Goal: Task Accomplishment & Management: Complete application form

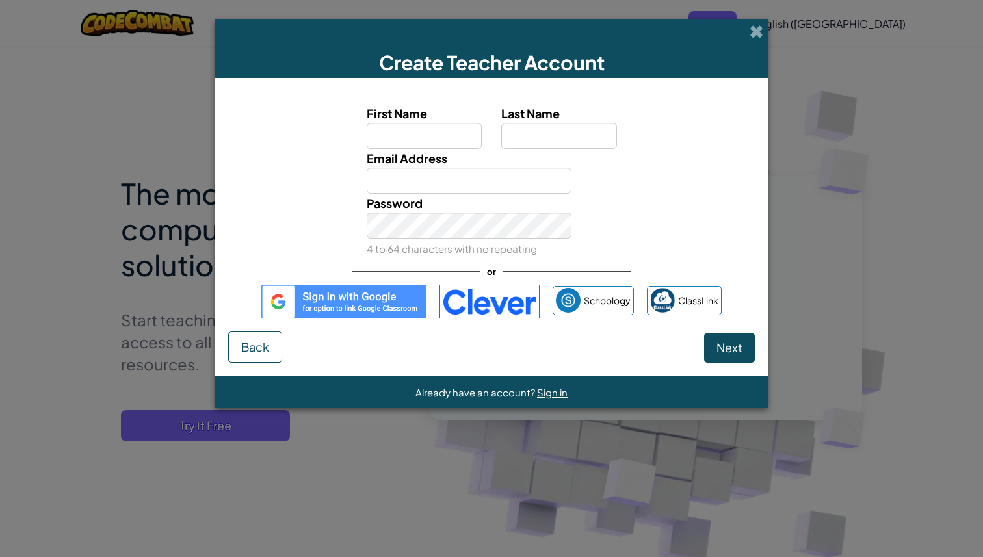
click at [383, 316] on img at bounding box center [343, 302] width 165 height 34
click at [363, 304] on img at bounding box center [343, 302] width 165 height 34
click at [278, 302] on img at bounding box center [343, 302] width 165 height 34
click at [732, 353] on span "Next" at bounding box center [729, 347] width 26 height 15
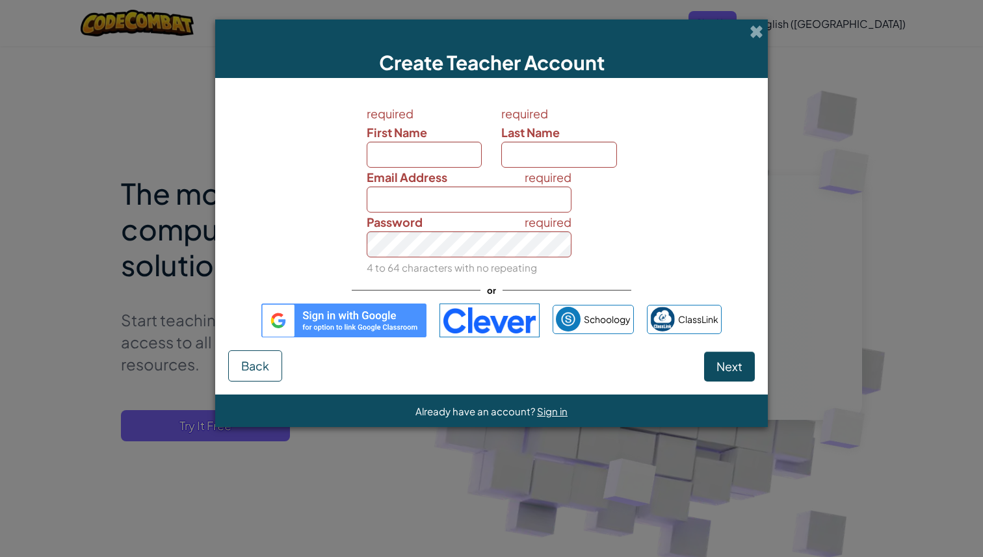
click at [357, 310] on img at bounding box center [343, 320] width 165 height 34
click at [754, 36] on span at bounding box center [756, 32] width 14 height 14
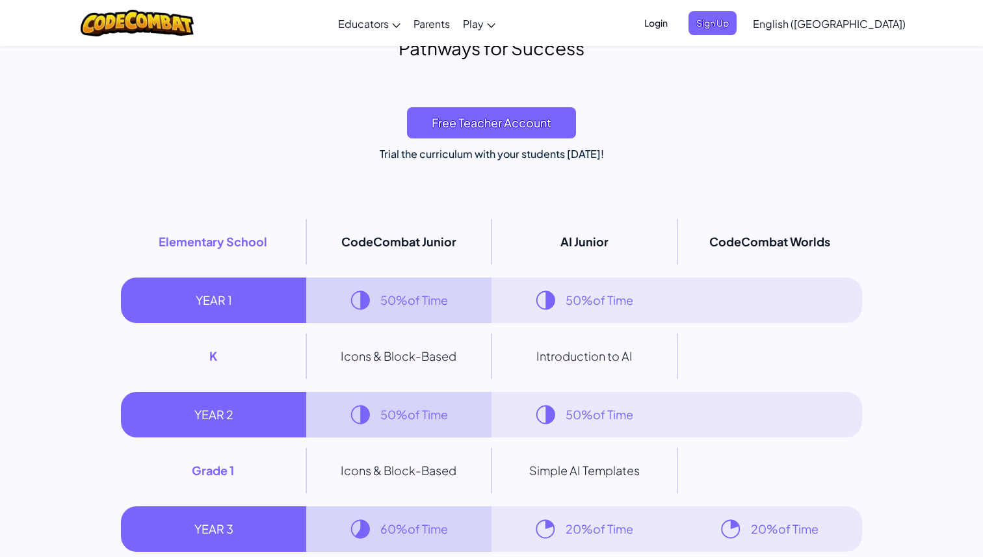
scroll to position [7354, 0]
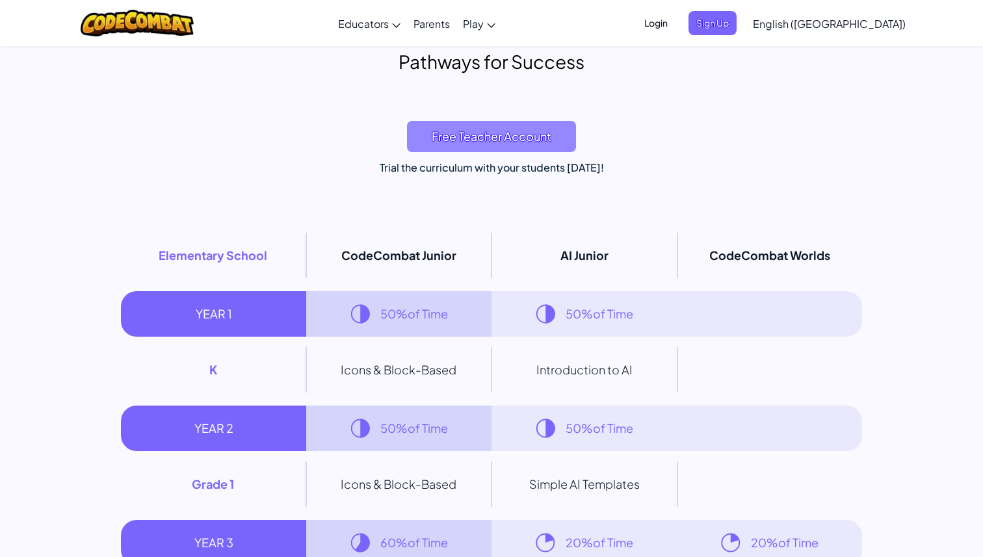
click at [525, 140] on span "Free Teacher Account" at bounding box center [491, 136] width 169 height 31
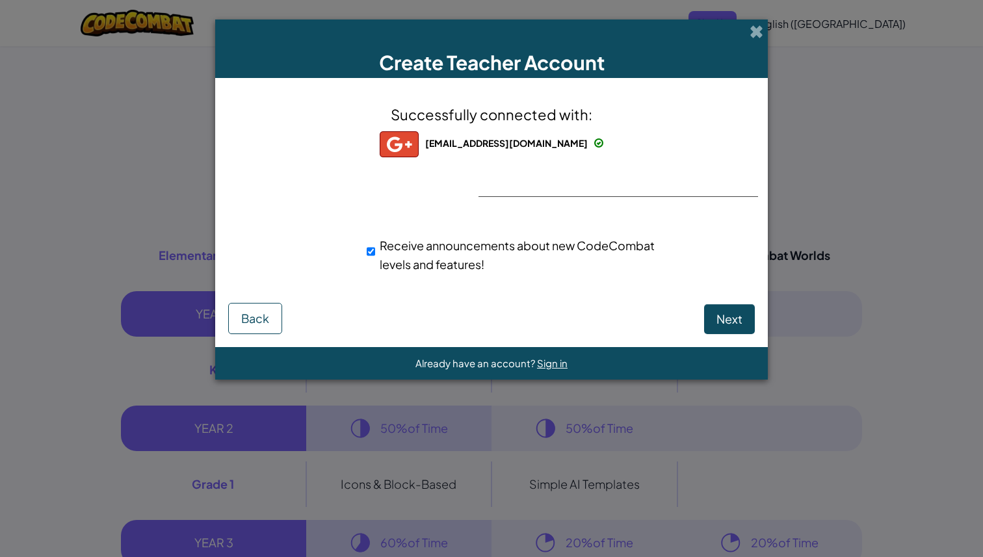
click at [454, 250] on span "Receive announcements about new CodeCombat levels and features!" at bounding box center [517, 255] width 275 height 34
click at [375, 250] on input "Receive announcements about new CodeCombat levels and features!" at bounding box center [371, 251] width 8 height 26
checkbox input "false"
click at [726, 320] on span "Next" at bounding box center [729, 318] width 26 height 15
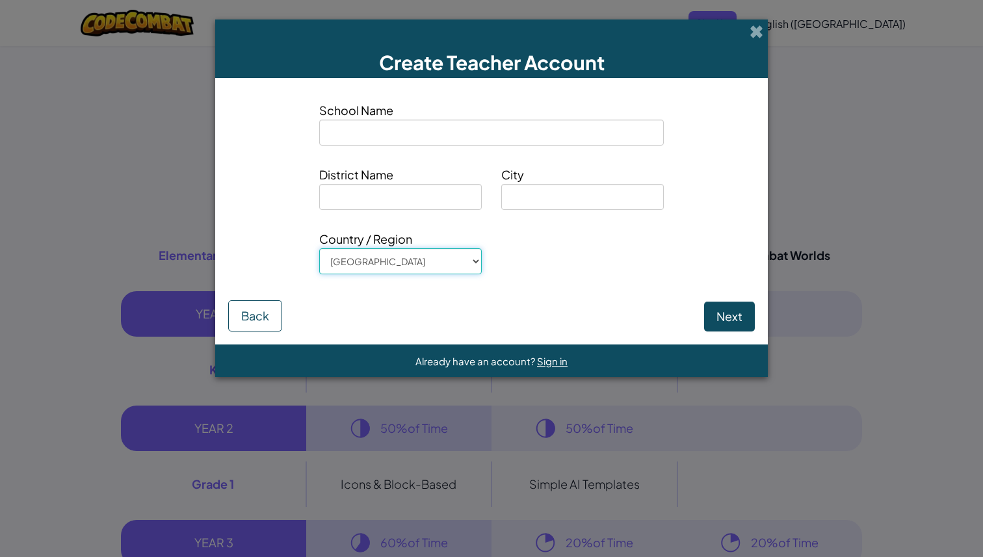
click at [426, 271] on select "Afghanistan Åland Islands Albania Algeria American Samoa Andorra Angola Anguill…" at bounding box center [400, 261] width 162 height 26
select select "United Arab Emirates"
click at [319, 248] on select "Afghanistan Åland Islands Albania Algeria American Samoa Andorra Angola Anguill…" at bounding box center [400, 261] width 162 height 26
click at [721, 316] on button "Next" at bounding box center [729, 317] width 51 height 30
click at [419, 209] on input at bounding box center [400, 197] width 162 height 26
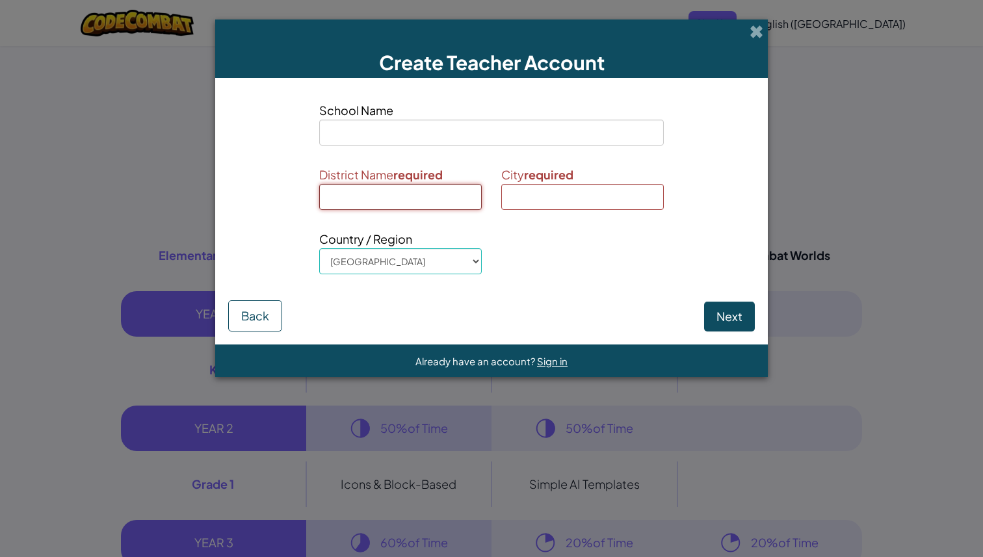
type input "d"
click at [553, 199] on input at bounding box center [582, 197] width 162 height 26
click at [529, 198] on input "Fujairah" at bounding box center [582, 197] width 162 height 26
type input "Fujairah"
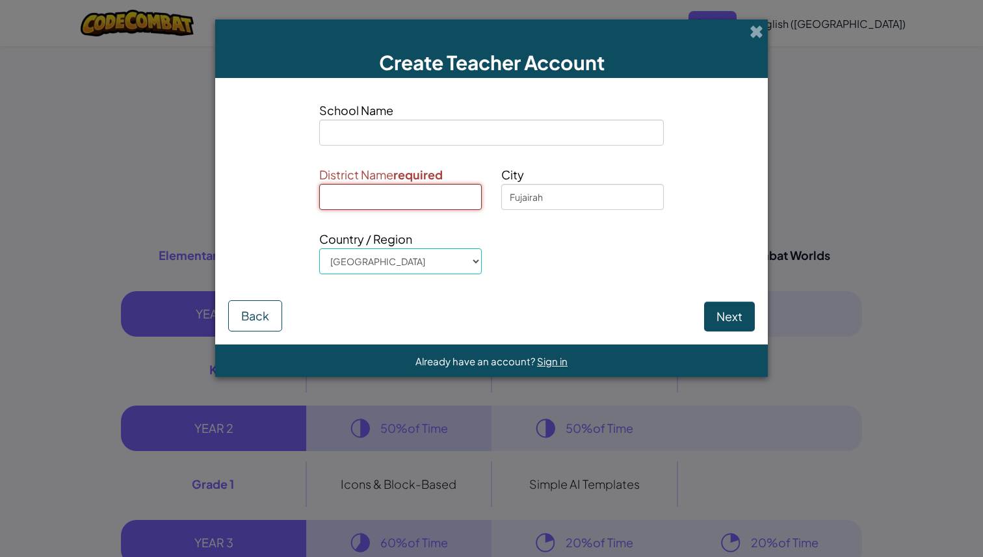
click at [379, 188] on input at bounding box center [400, 197] width 162 height 26
paste input "Fujairah"
type input "Fujairah"
click at [724, 314] on button "Next" at bounding box center [729, 317] width 51 height 30
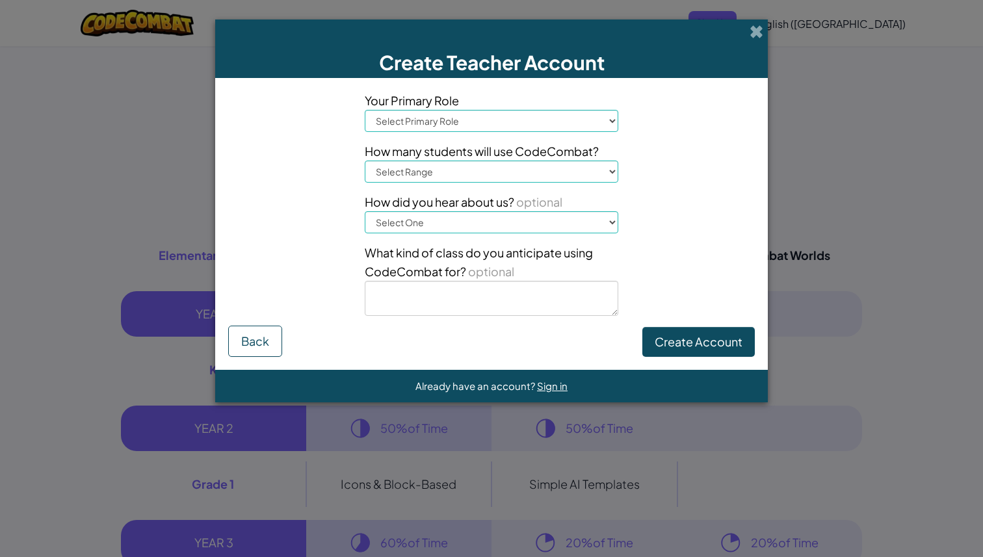
click at [593, 114] on select "Select Primary Role Principal Parent Technology coordinator Teacher Curriculum …" at bounding box center [491, 121] width 253 height 22
select select "Teacher"
click at [365, 110] on select "Select Primary Role Principal Parent Technology coordinator Teacher Curriculum …" at bounding box center [491, 121] width 253 height 22
click at [496, 173] on select "Select Range 1-10 11-50 51-100 101-200 201-500 501-1000 1000+" at bounding box center [491, 172] width 253 height 22
select select "101-200"
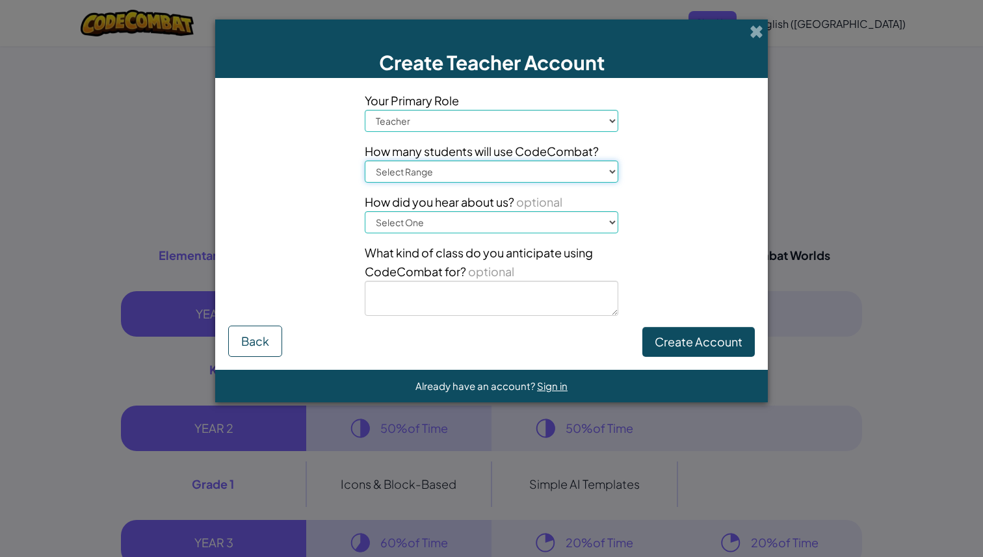
click at [365, 161] on select "Select Range 1-10 11-50 51-100 101-200 201-500 501-1000 1000+" at bounding box center [491, 172] width 253 height 22
click at [493, 213] on select "Select One Conference (e.g. ISTE) Code.org/Hour of Code A teacher An administra…" at bounding box center [491, 222] width 253 height 22
select select "Google"
click at [365, 211] on select "Select One Conference (e.g. ISTE) Code.org/Hour of Code A teacher An administra…" at bounding box center [491, 222] width 253 height 22
click at [508, 219] on select "Select One Conference (e.g. ISTE) Code.org/Hour of Code A teacher An administra…" at bounding box center [491, 222] width 253 height 22
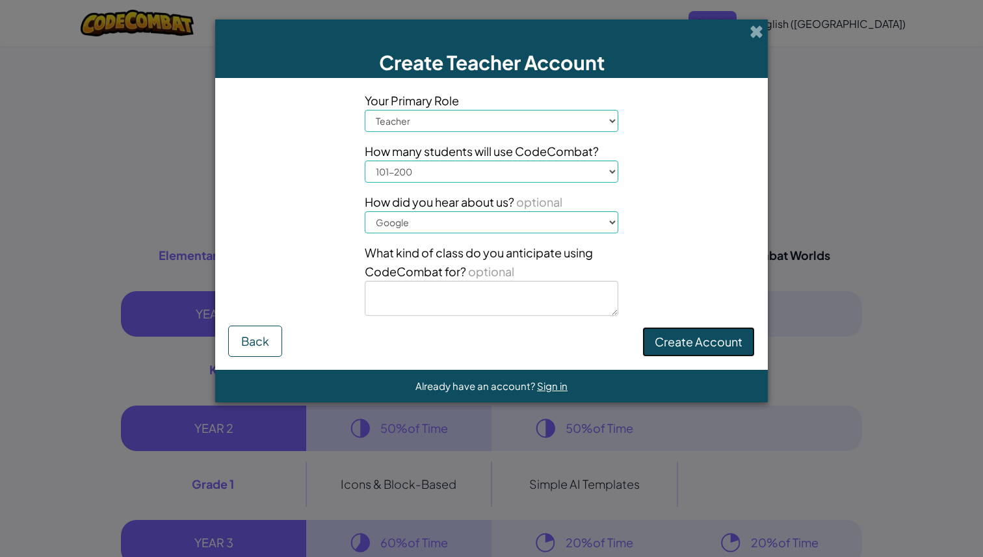
click at [696, 345] on button "Create Account" at bounding box center [698, 342] width 112 height 30
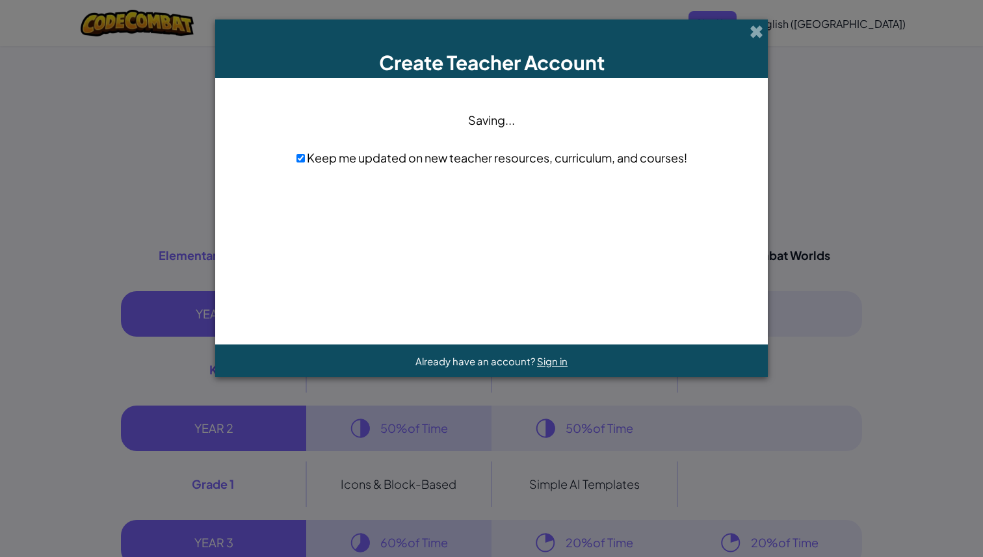
scroll to position [0, 0]
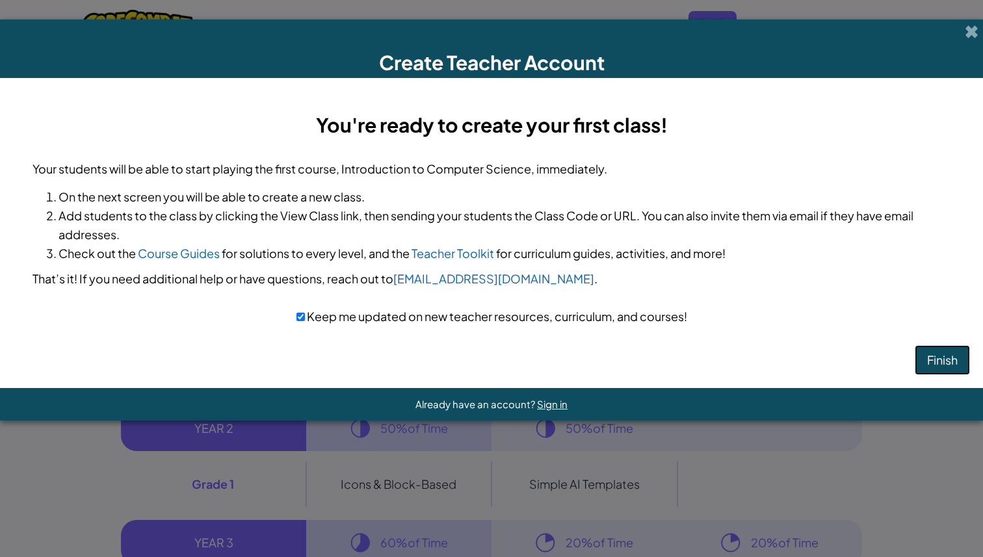
click at [933, 365] on button "Finish" at bounding box center [941, 360] width 55 height 30
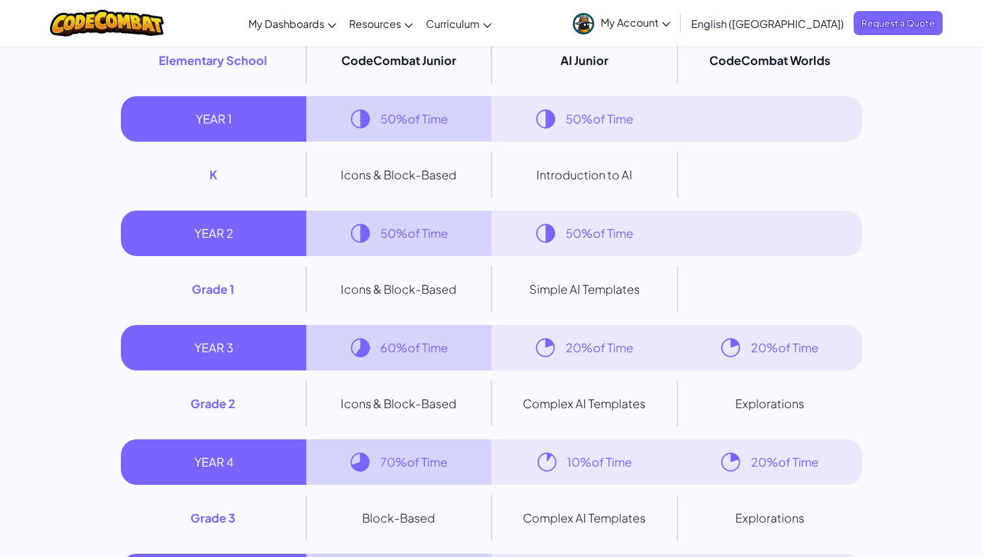
scroll to position [7271, 0]
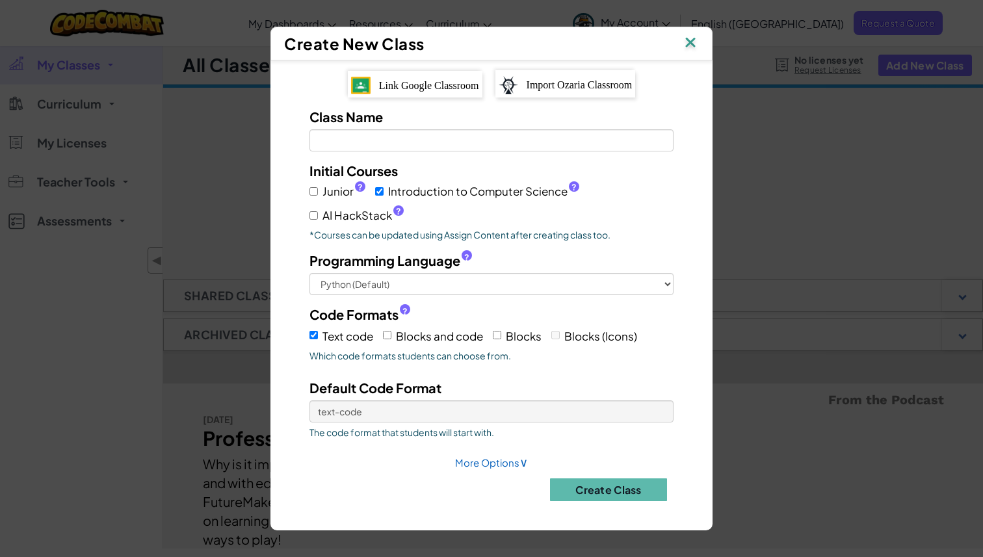
scroll to position [695, 0]
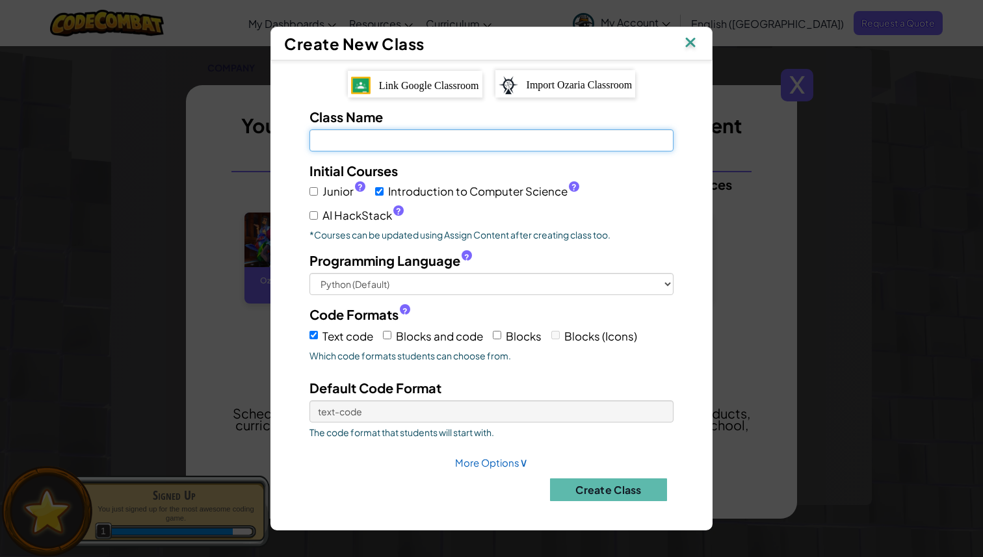
click at [365, 139] on input "Class Name Field is required" at bounding box center [491, 140] width 364 height 22
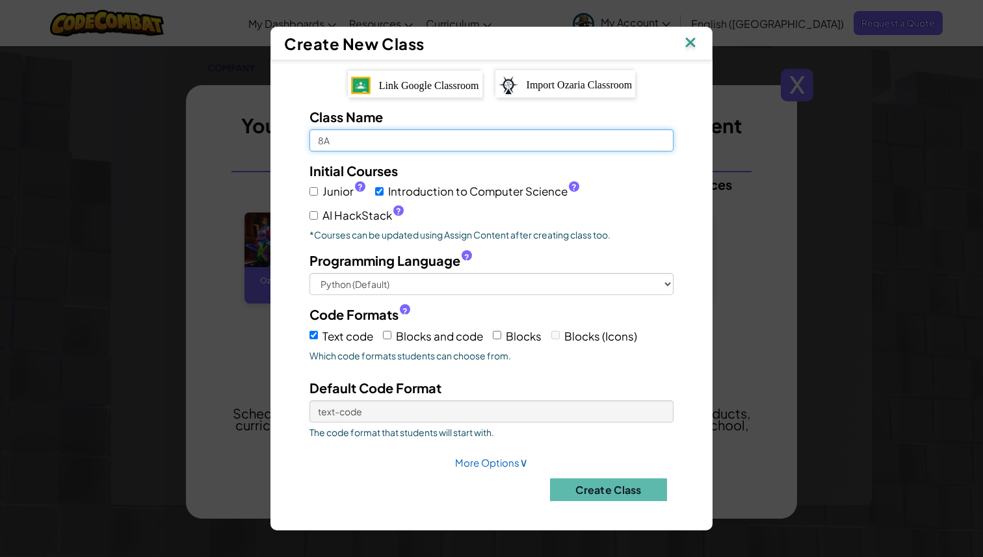
type input "8A"
click at [355, 182] on div "?" at bounding box center [360, 186] width 10 height 10
click at [318, 187] on input "Junior ?" at bounding box center [313, 191] width 8 height 8
checkbox input "true"
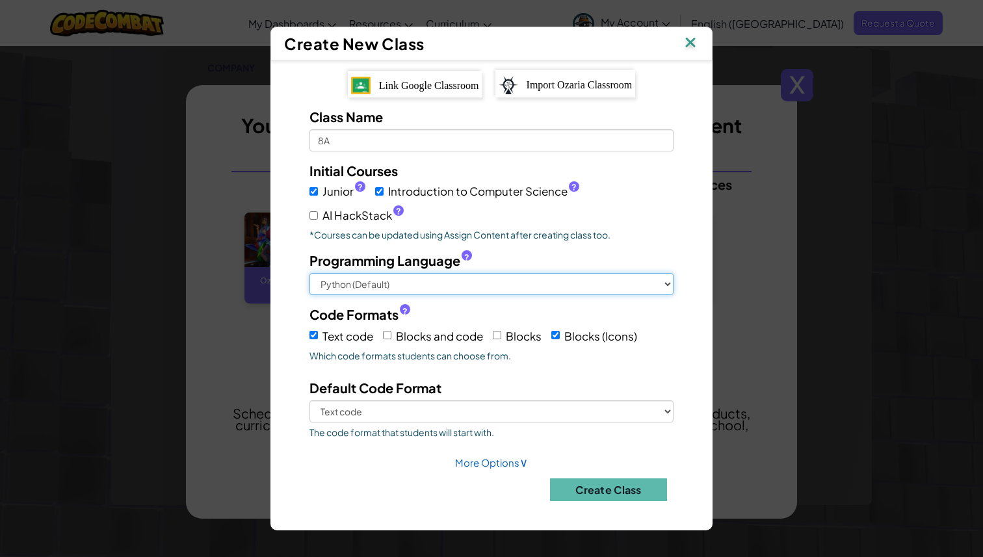
click at [431, 290] on select "Python (Default) JavaScript C++ Java (Experimental)" at bounding box center [491, 284] width 364 height 22
click at [309, 273] on select "Python (Default) JavaScript C++ Java (Experimental)" at bounding box center [491, 284] width 364 height 22
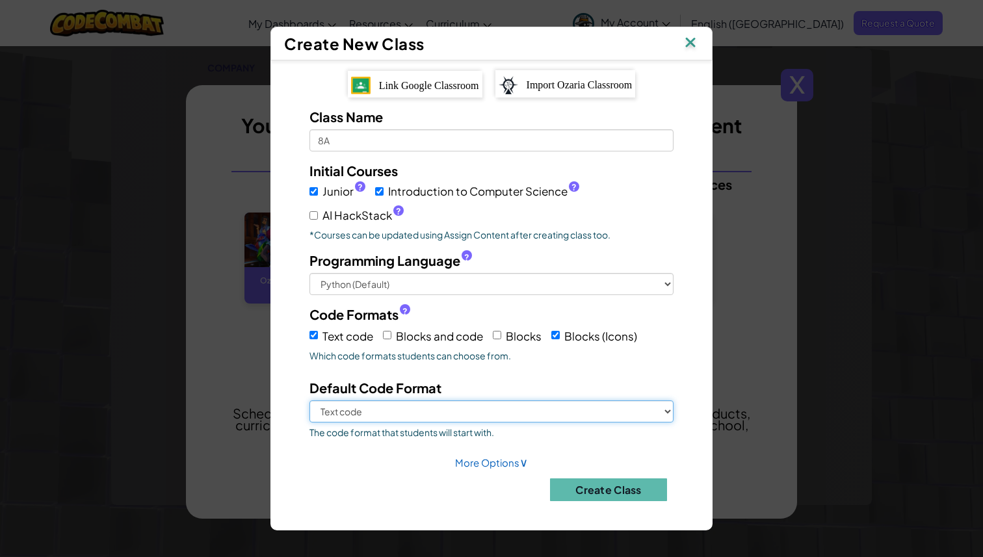
click at [447, 406] on select "Text code Blocks (Icons)" at bounding box center [491, 411] width 364 height 22
click at [309, 400] on select "Text code Blocks (Icons)" at bounding box center [491, 411] width 364 height 22
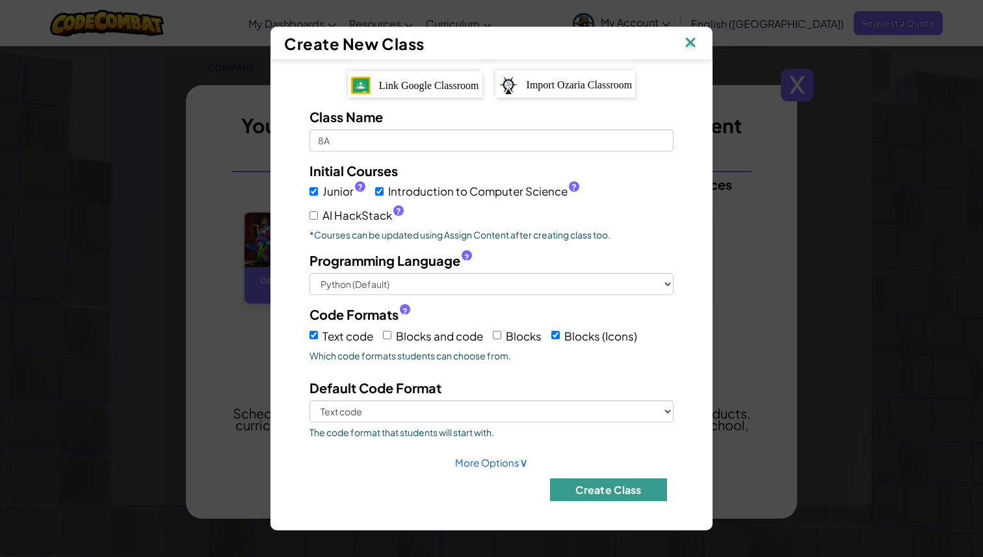
click at [590, 495] on button "Create Class" at bounding box center [608, 489] width 117 height 23
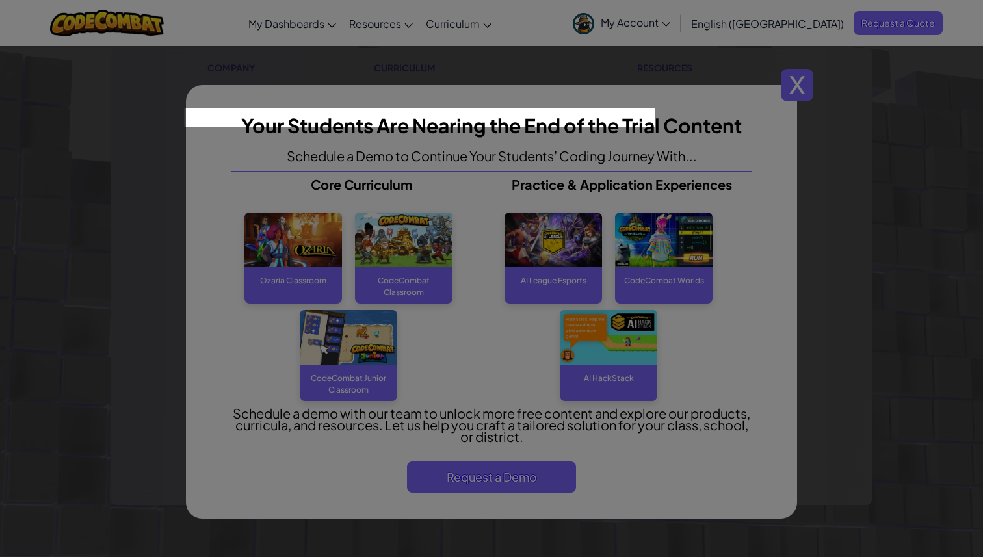
scroll to position [0, 0]
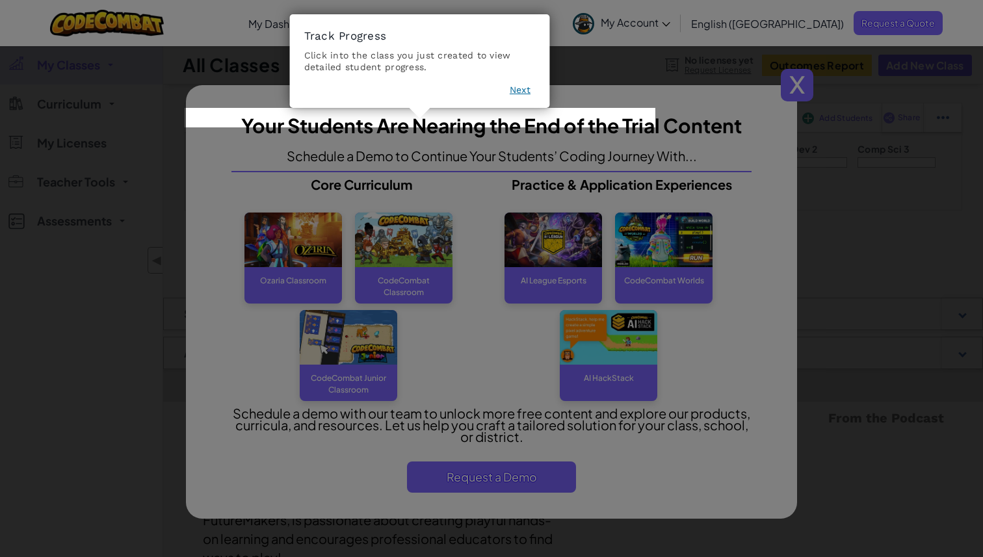
click at [522, 91] on button "Next" at bounding box center [519, 89] width 21 height 13
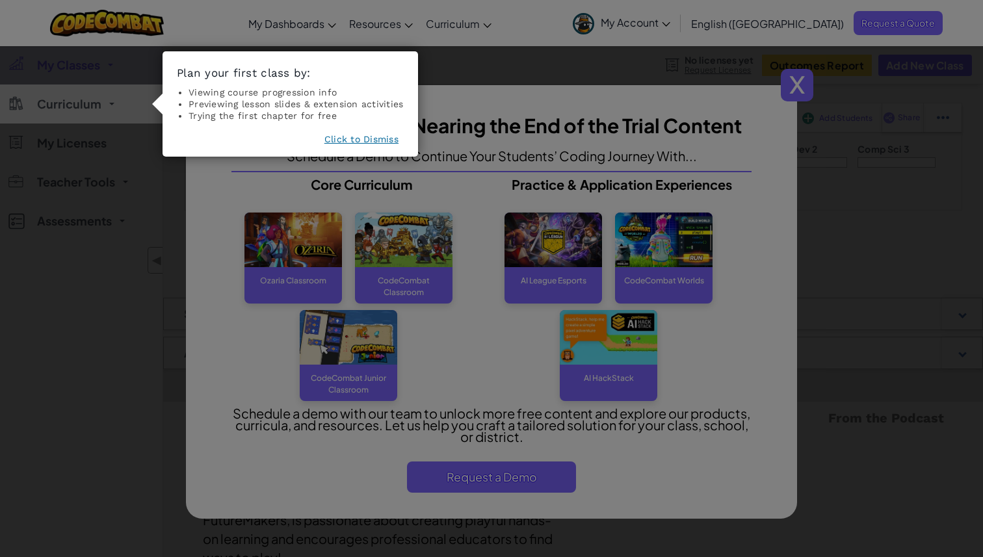
click at [355, 137] on button "Click to Dismiss" at bounding box center [361, 139] width 74 height 13
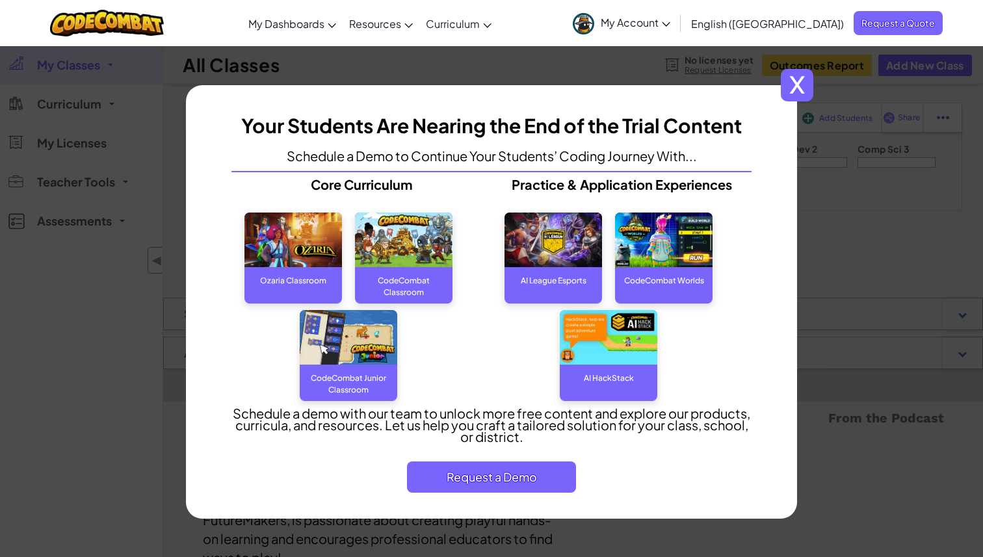
click at [807, 93] on span "x" at bounding box center [796, 85] width 32 height 32
